Goal: Information Seeking & Learning: Understand process/instructions

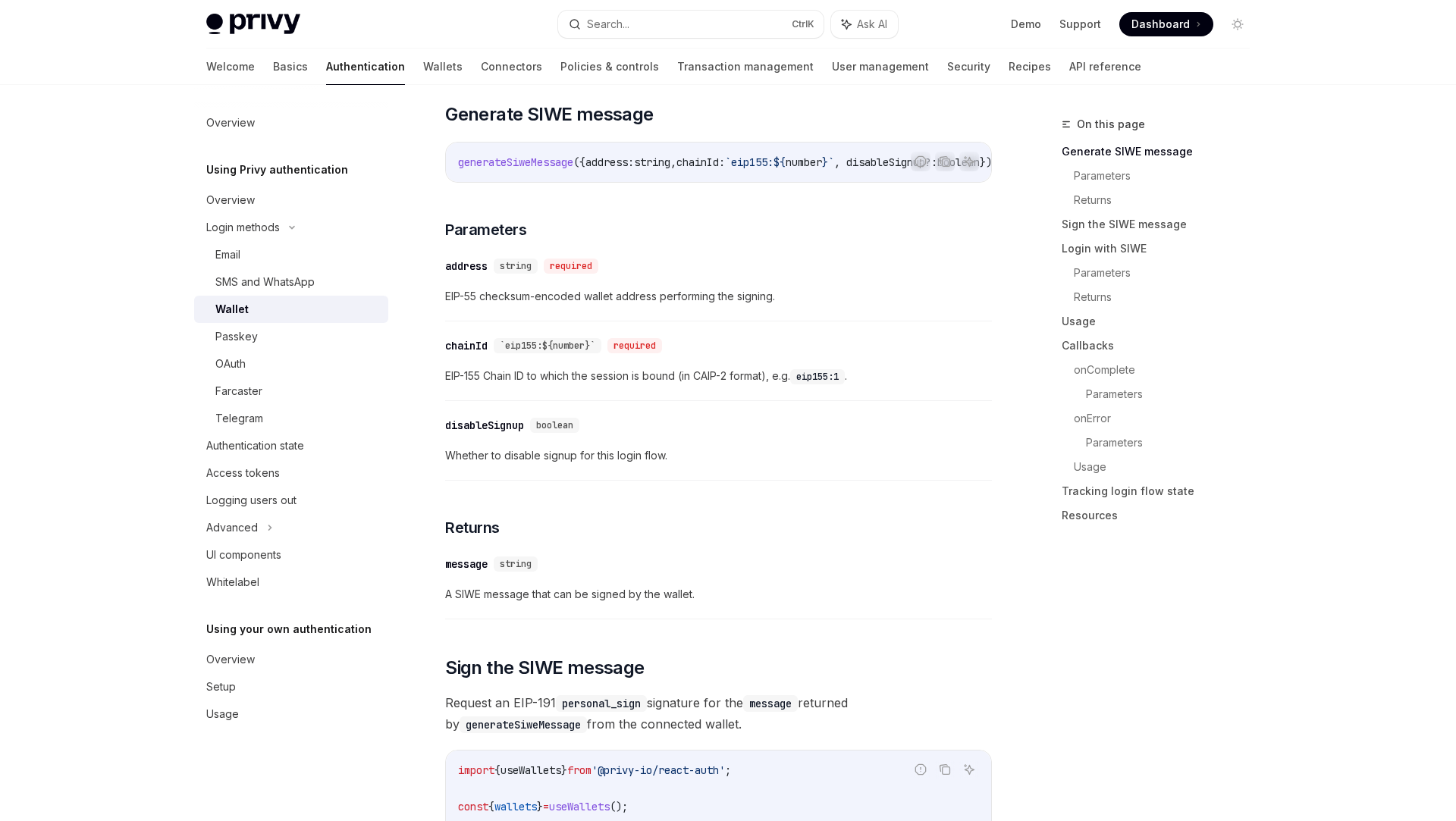
scroll to position [523, 0]
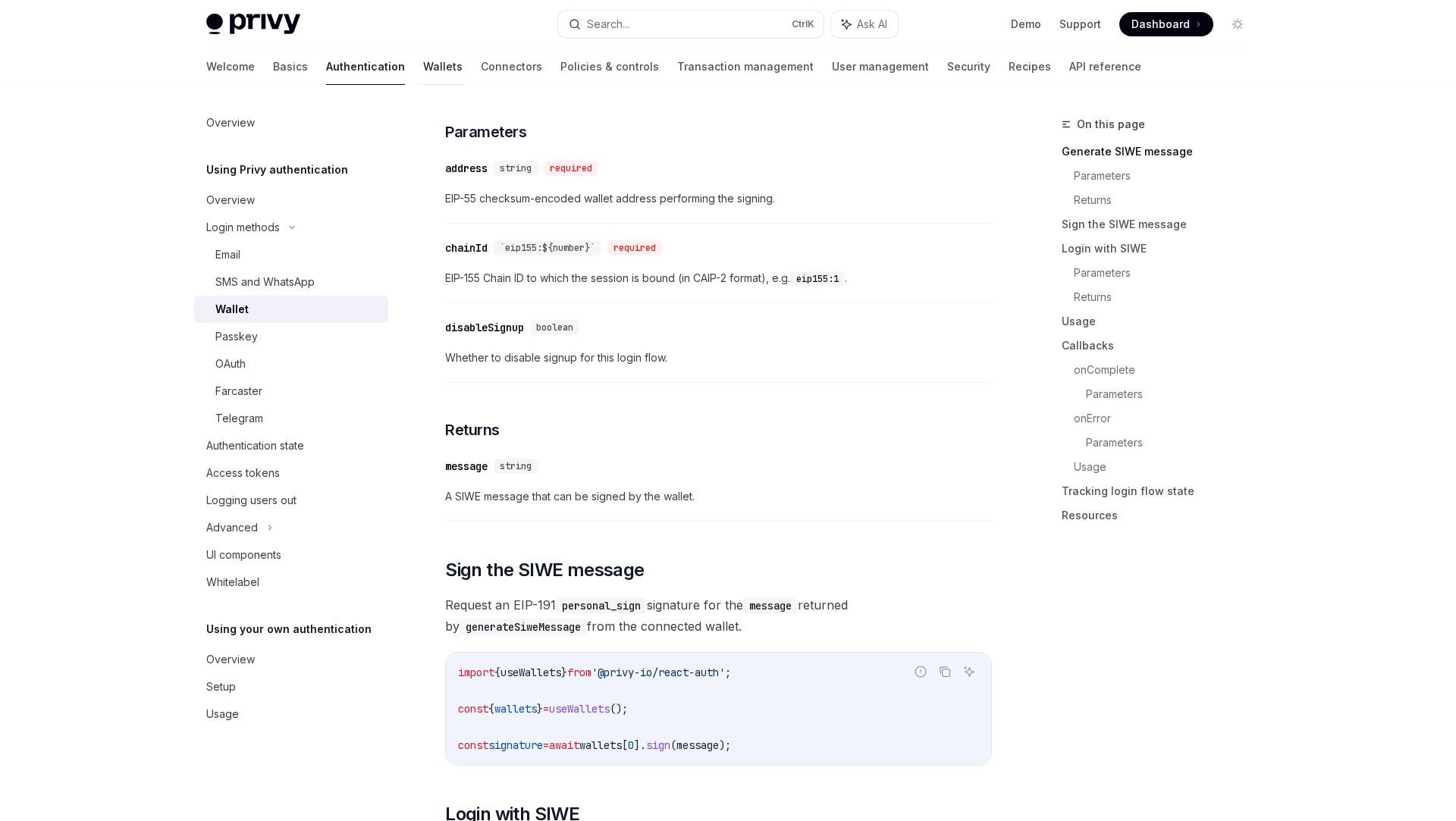
click at [423, 59] on link "Wallets" at bounding box center [443, 66] width 40 height 36
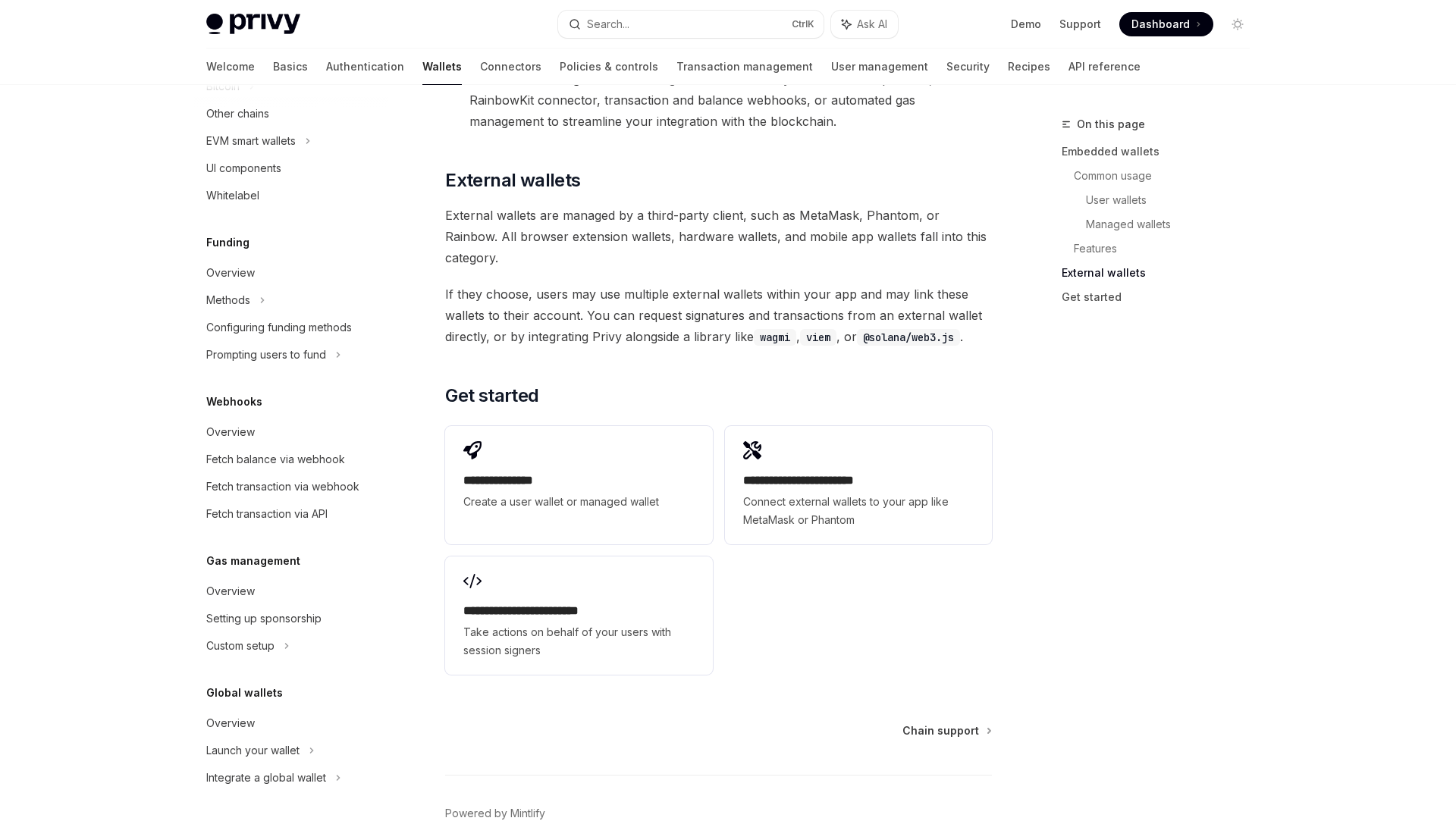
scroll to position [481, 0]
click at [267, 725] on div "Overview" at bounding box center [292, 722] width 173 height 18
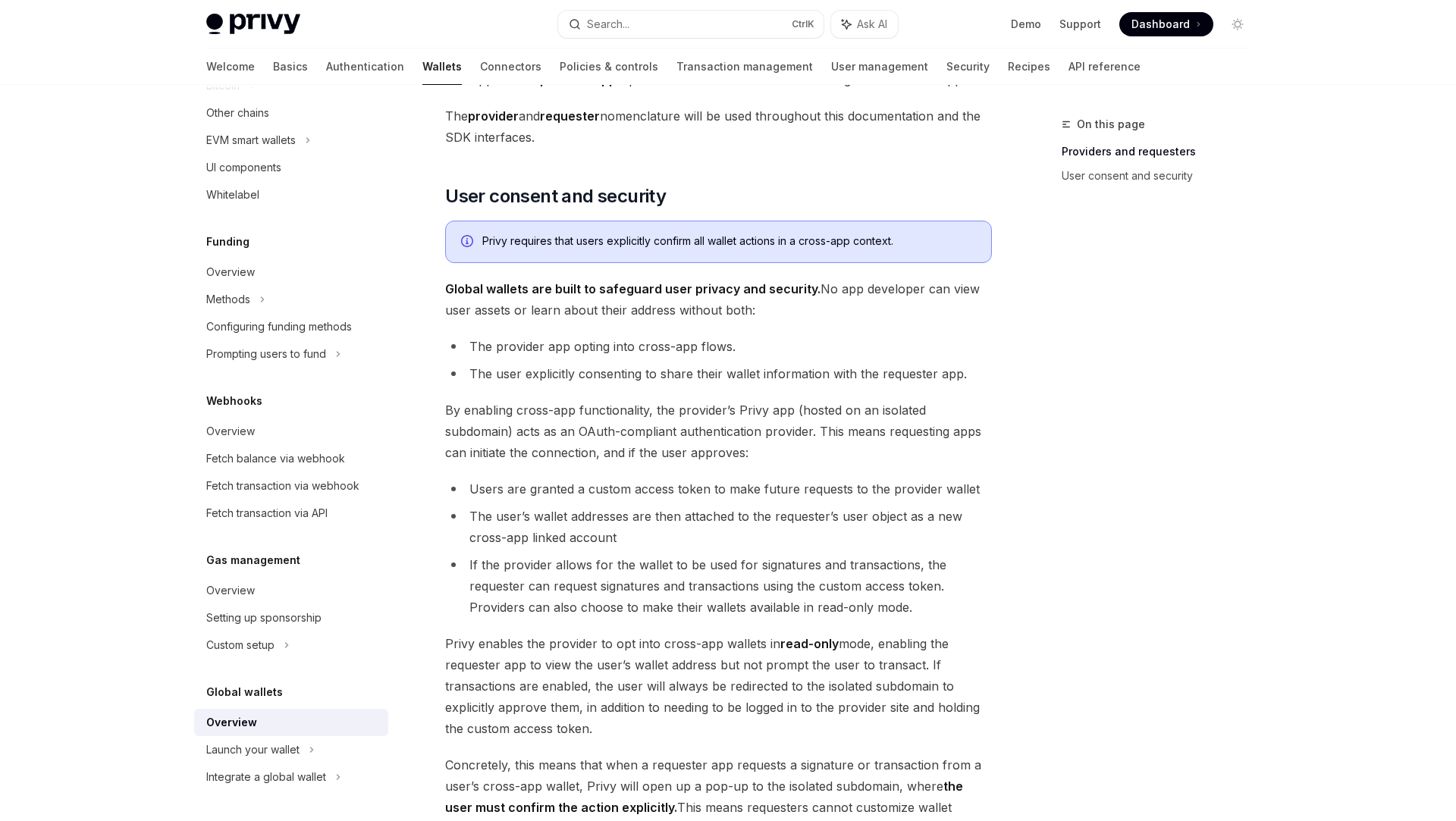
scroll to position [1101, 0]
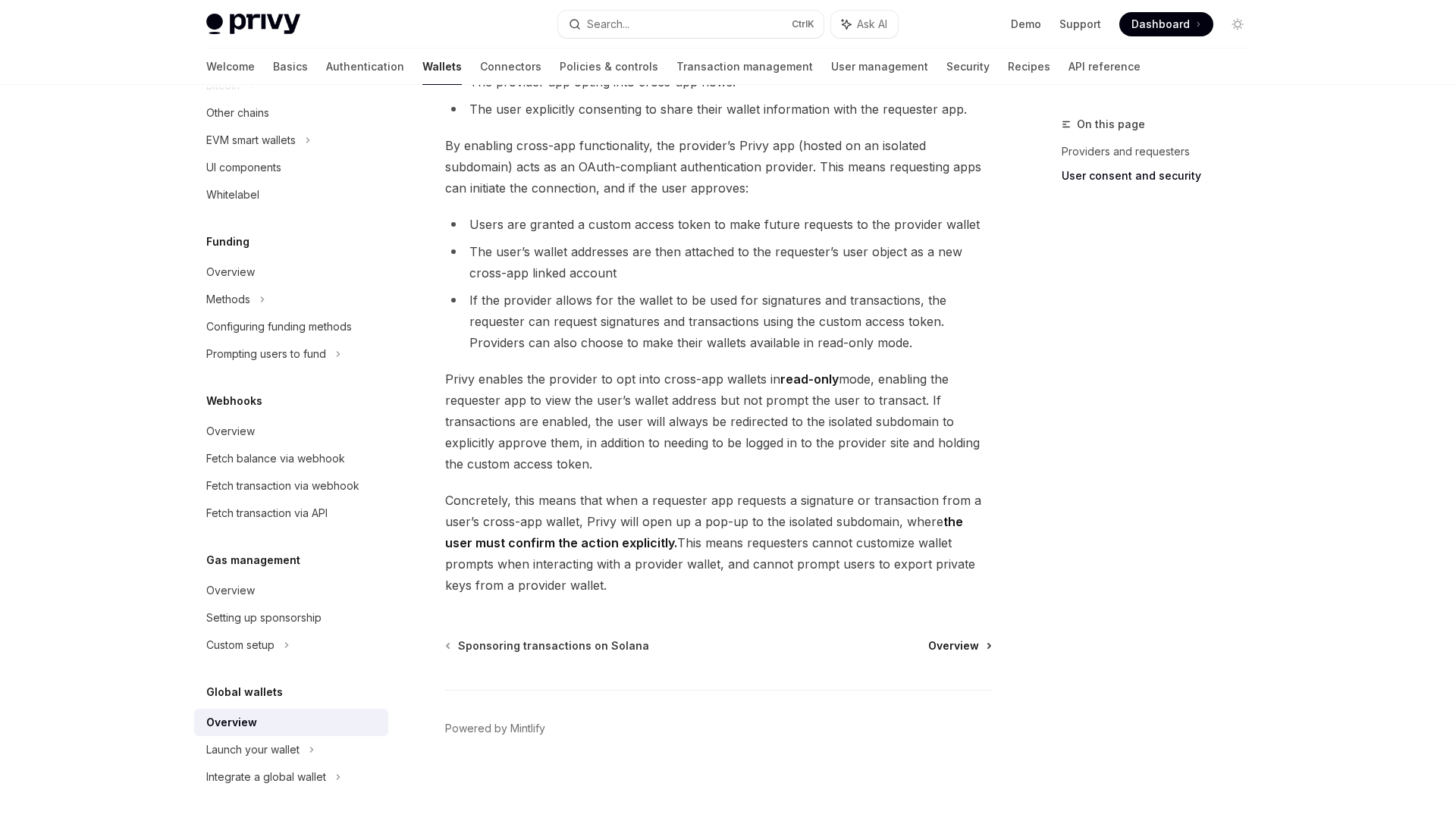
click at [964, 640] on span "Overview" at bounding box center [952, 646] width 51 height 15
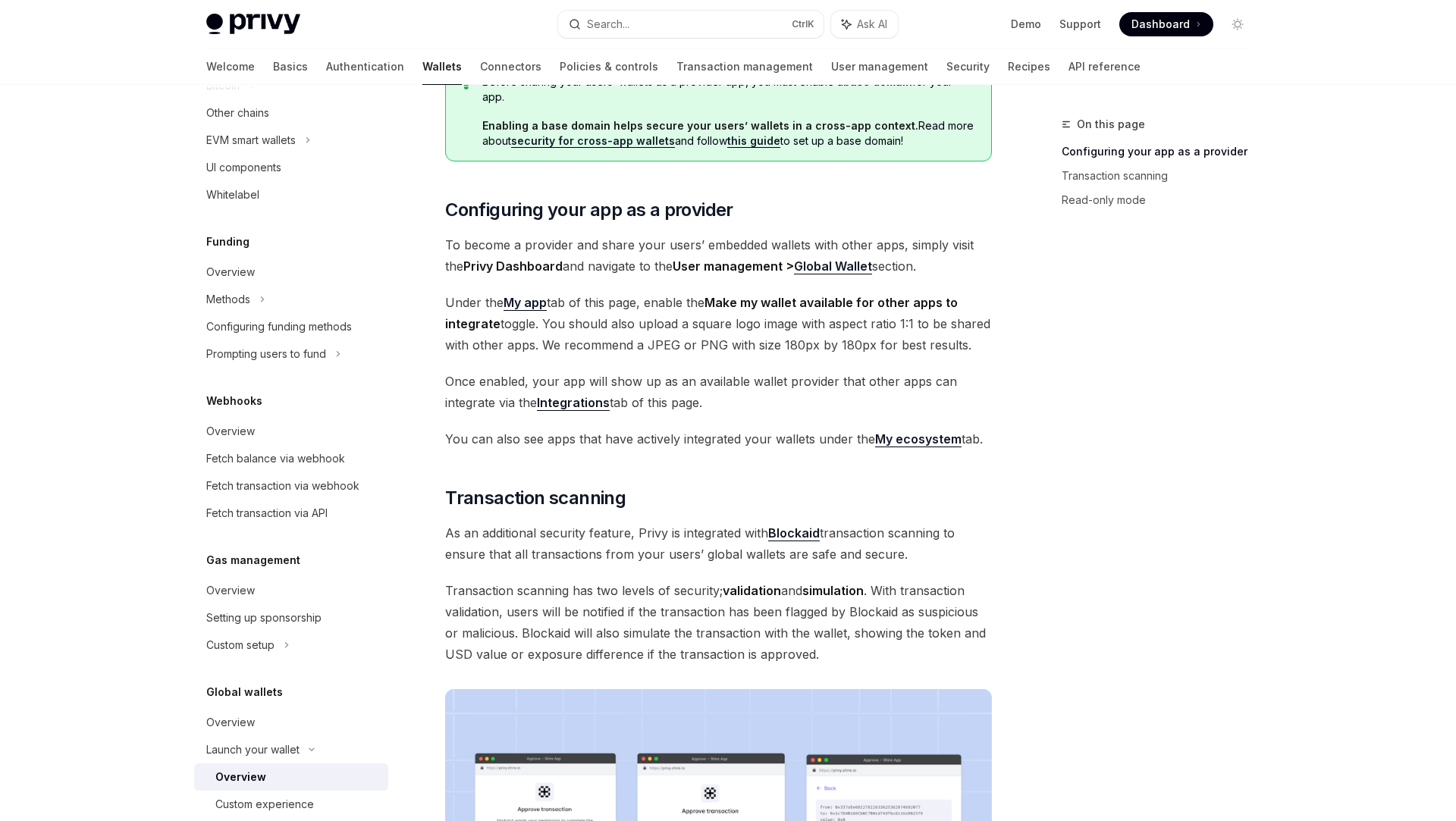
scroll to position [314, 0]
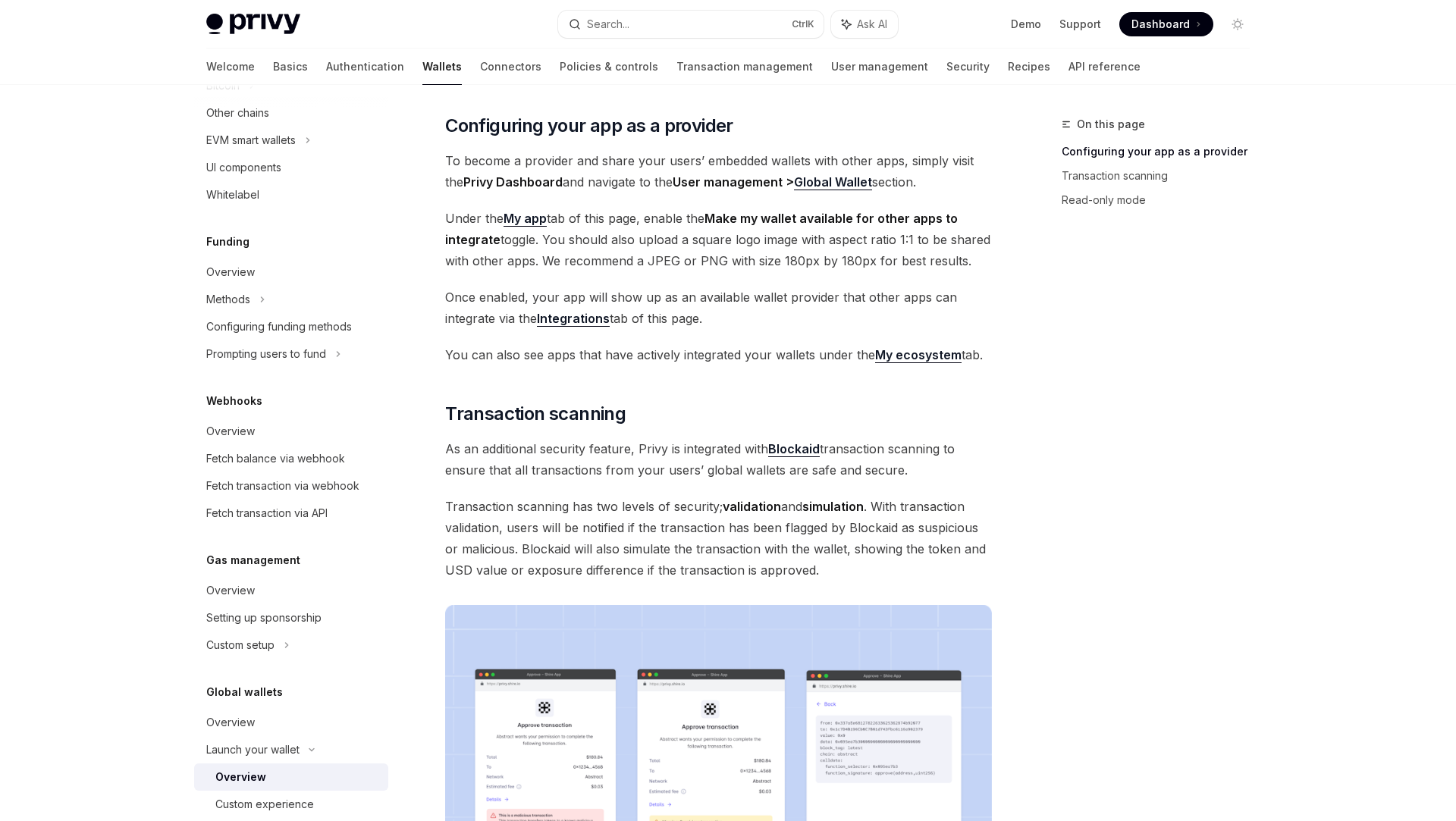
click at [936, 347] on strong "My ecosystem" at bounding box center [918, 355] width 87 height 15
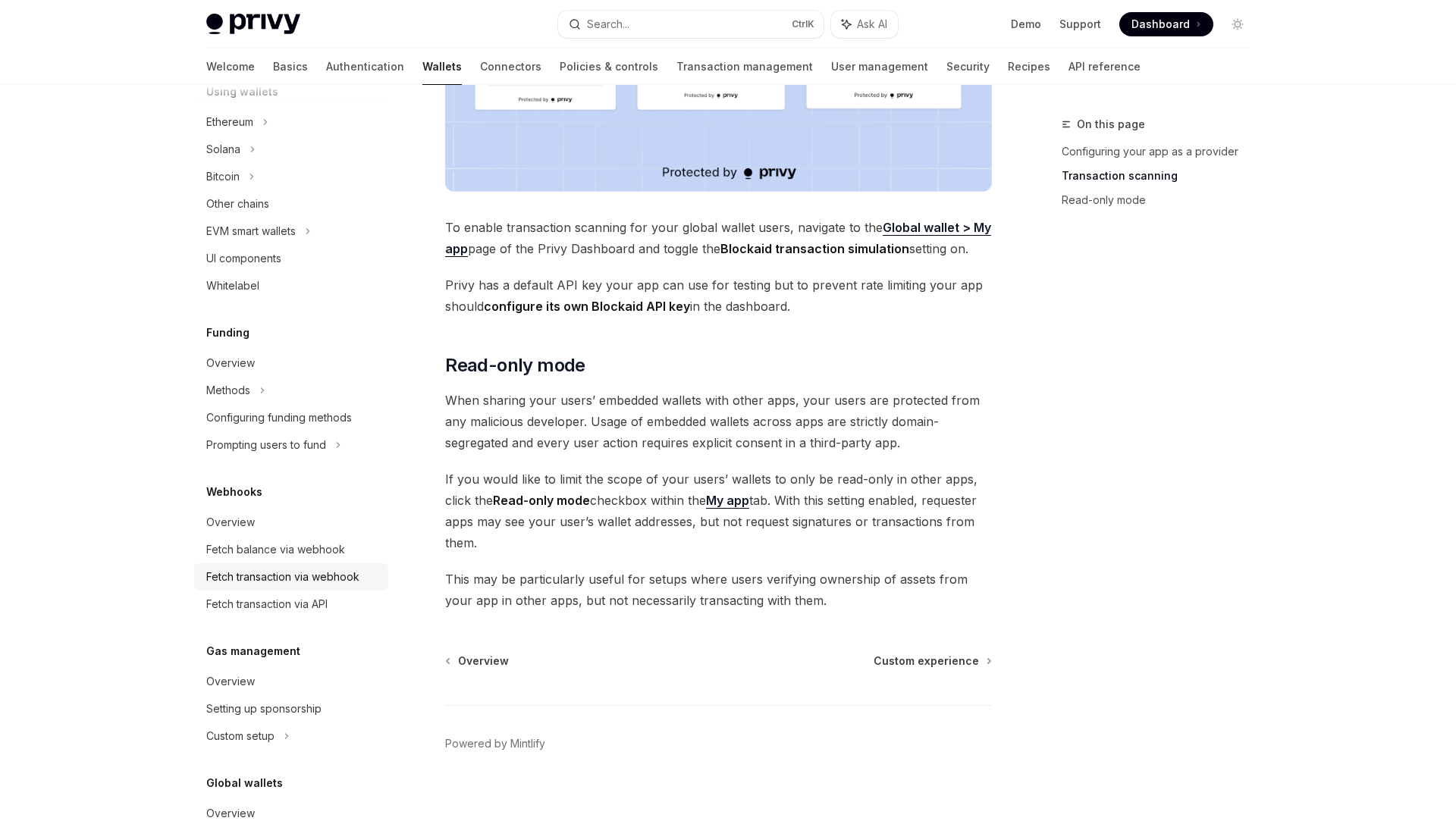
scroll to position [299, 0]
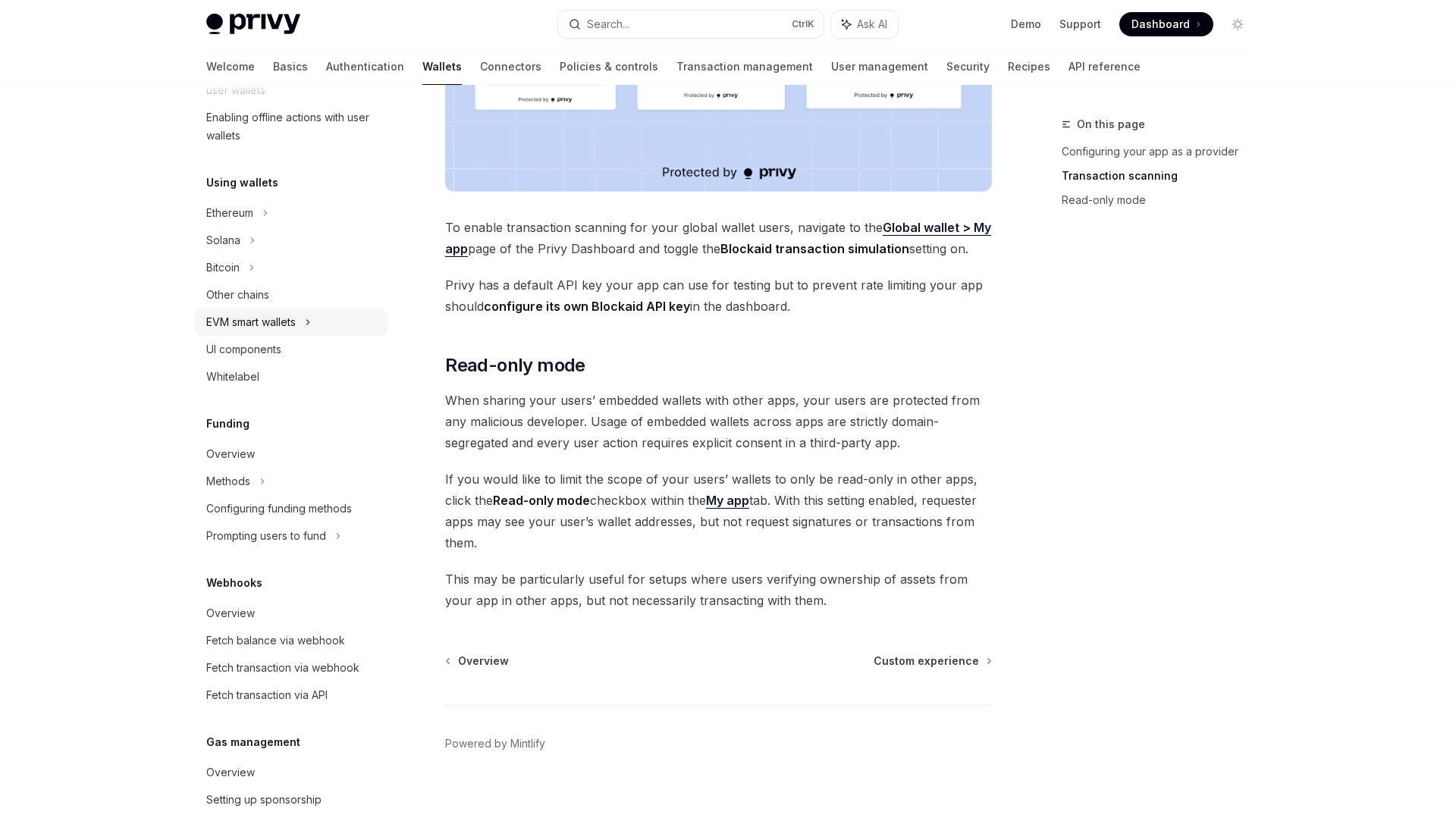
click at [263, 312] on div "EVM smart wallets" at bounding box center [291, 322] width 194 height 28
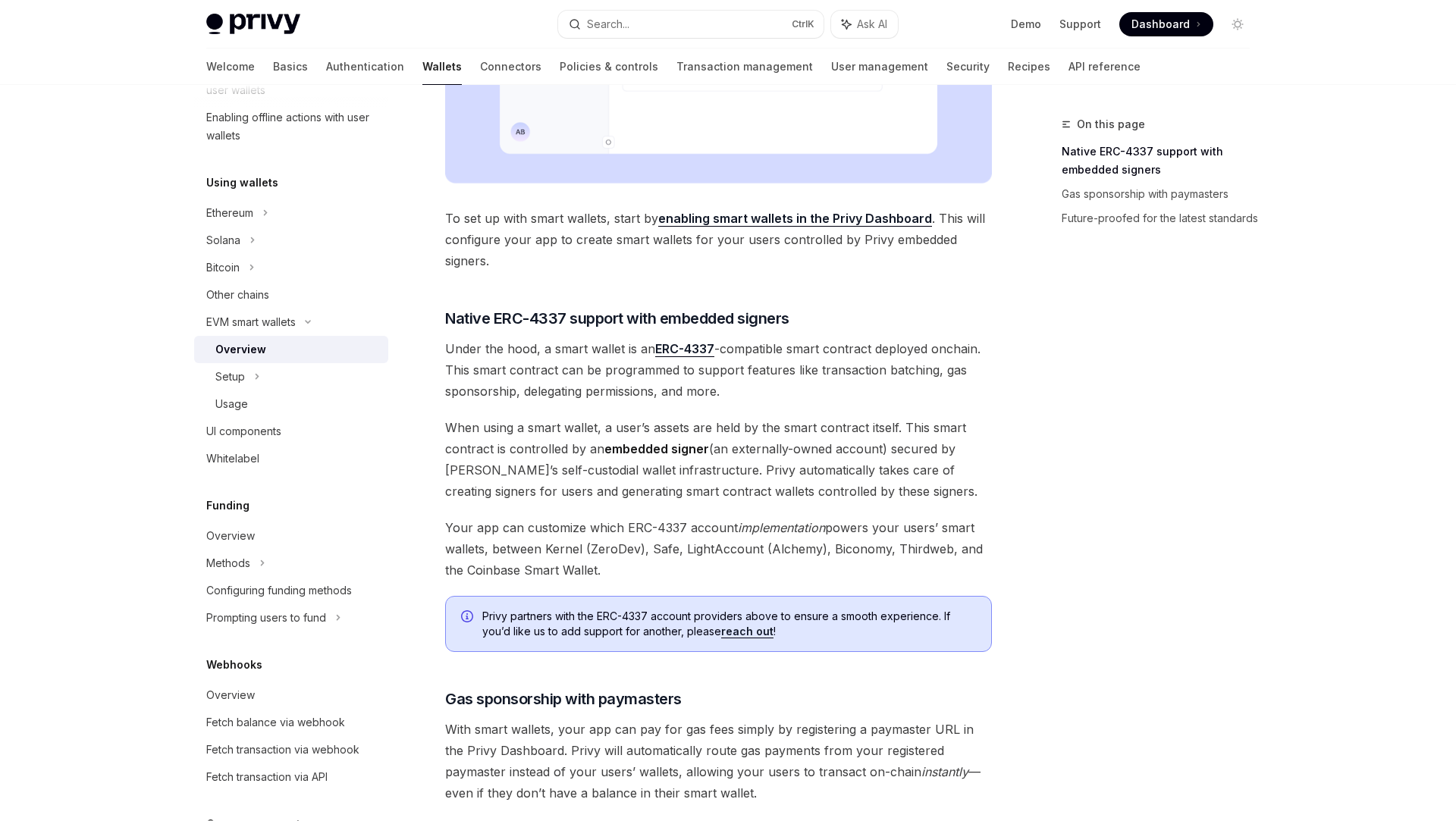
scroll to position [682, 0]
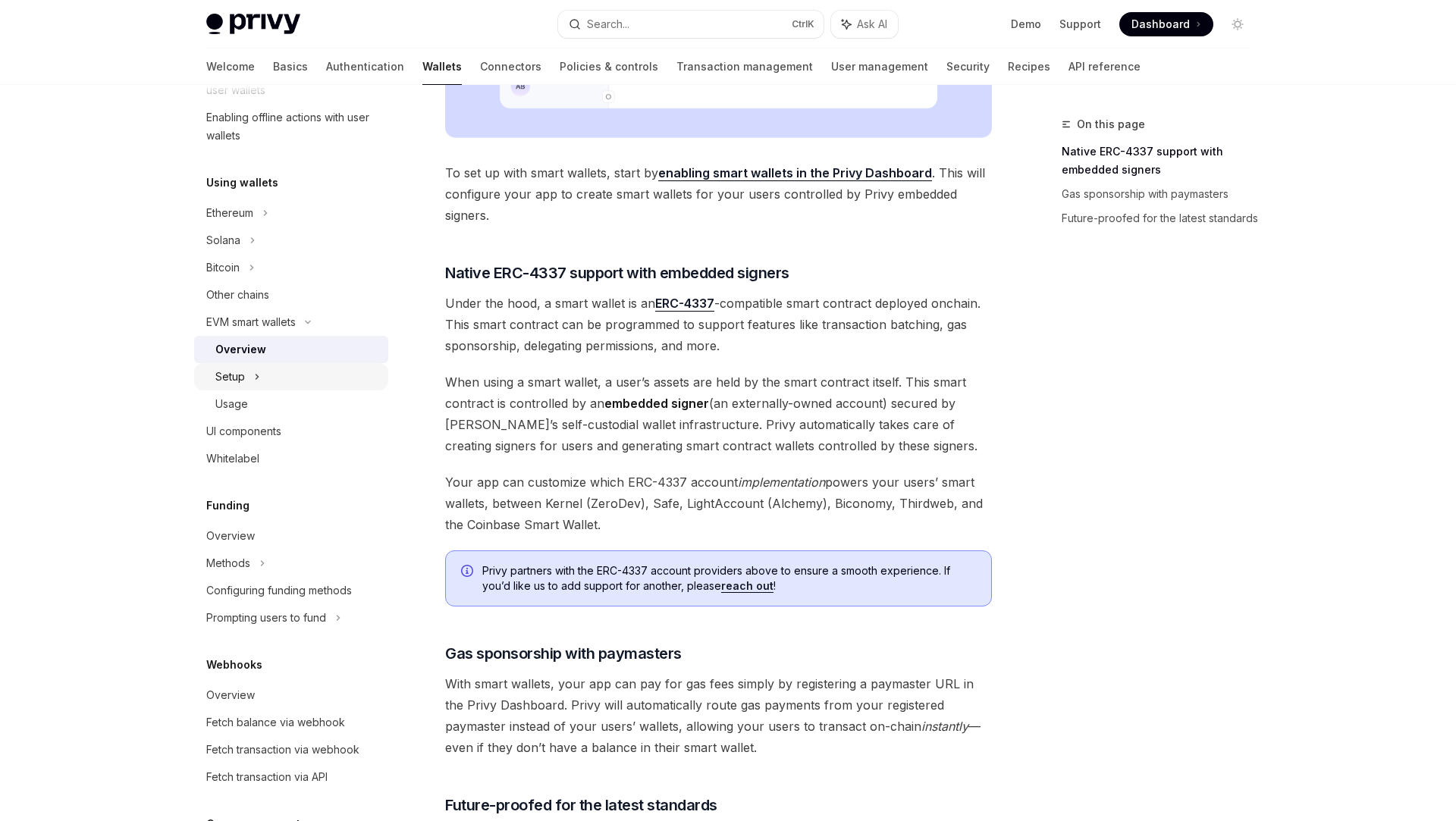
click at [237, 383] on div "Setup" at bounding box center [230, 377] width 30 height 18
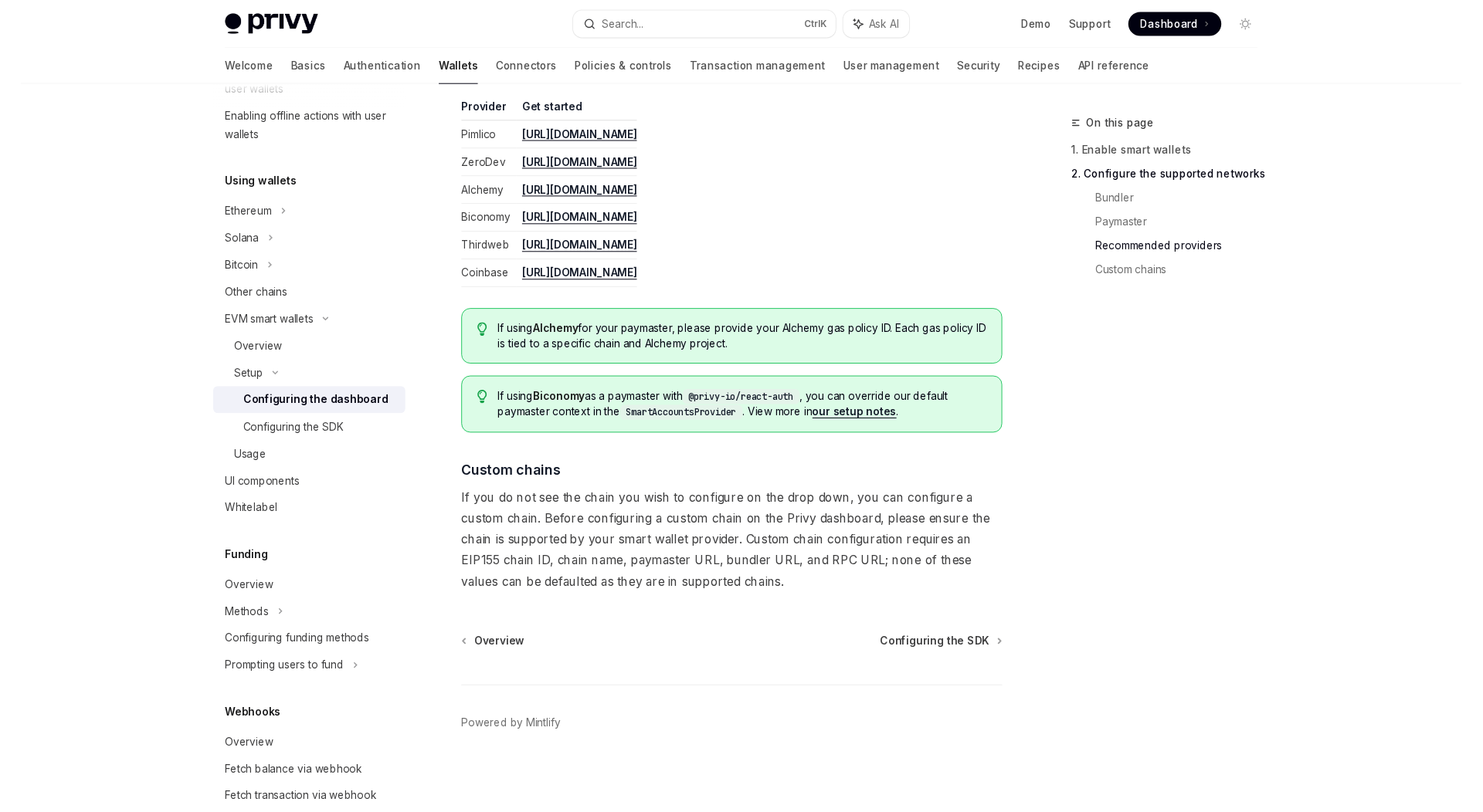
scroll to position [1921, 0]
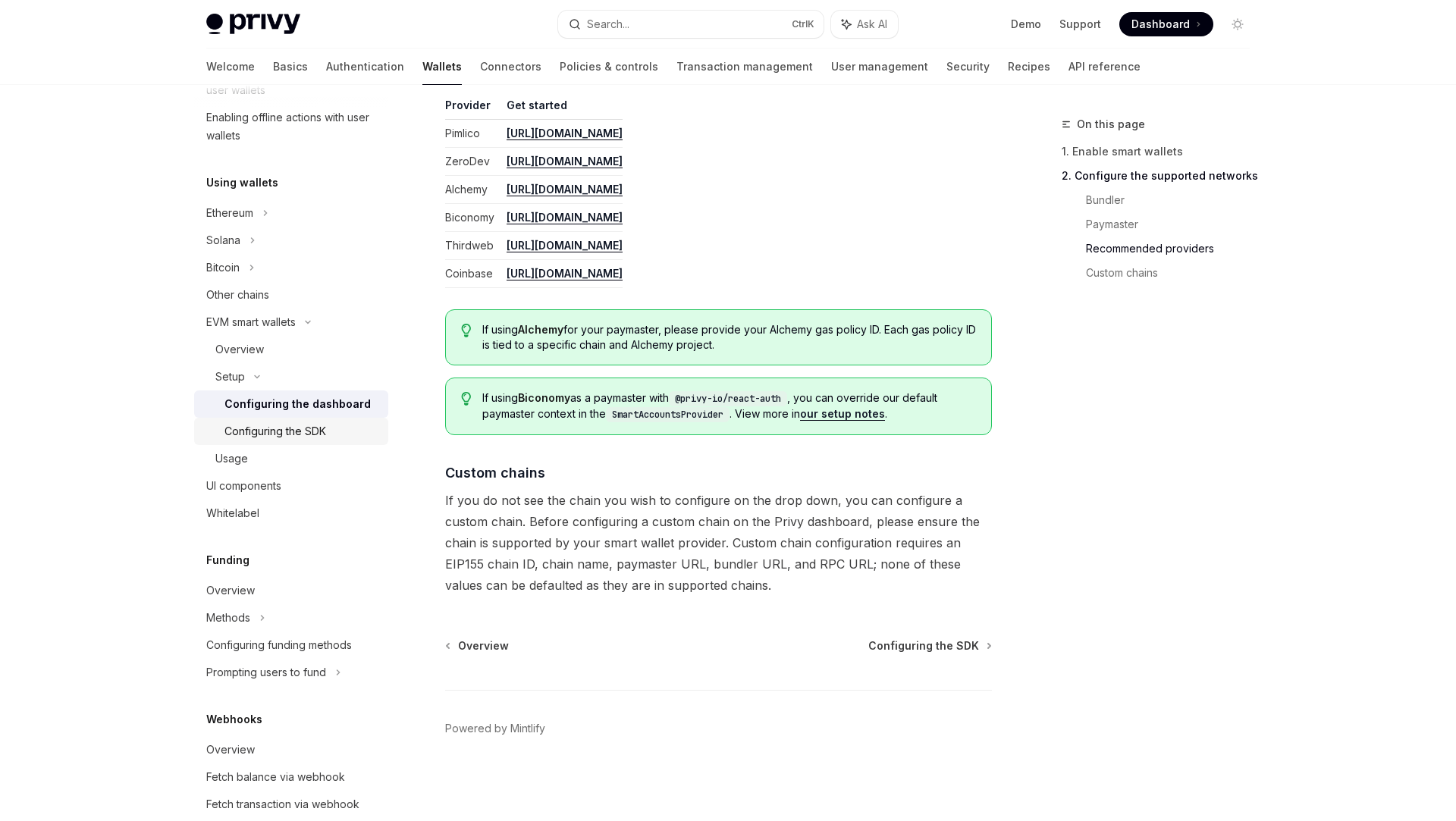
type textarea "*"
